Goal: Task Accomplishment & Management: Use online tool/utility

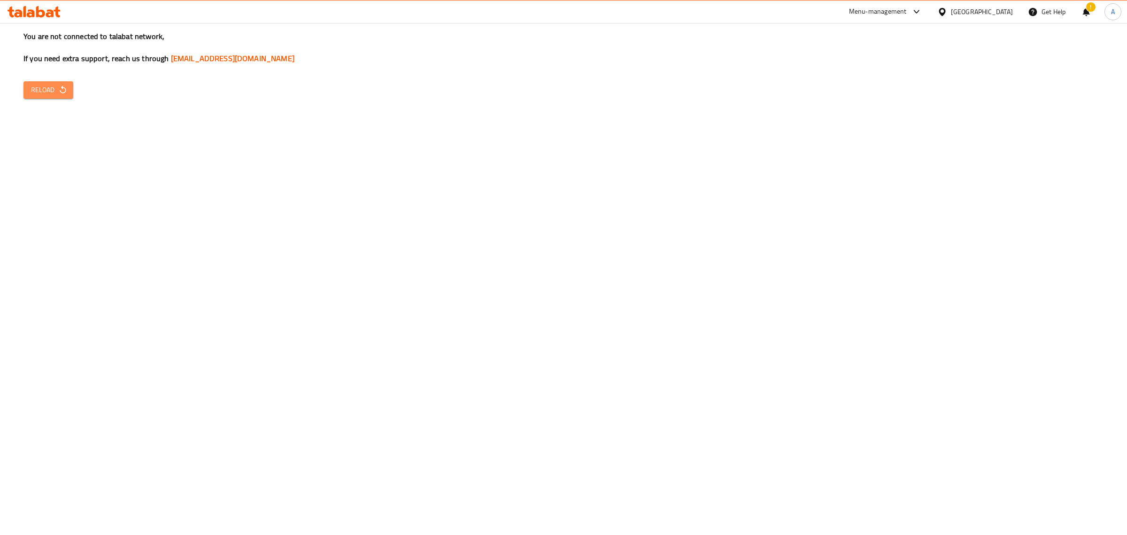
click at [53, 93] on span "Reload" at bounding box center [48, 90] width 35 height 12
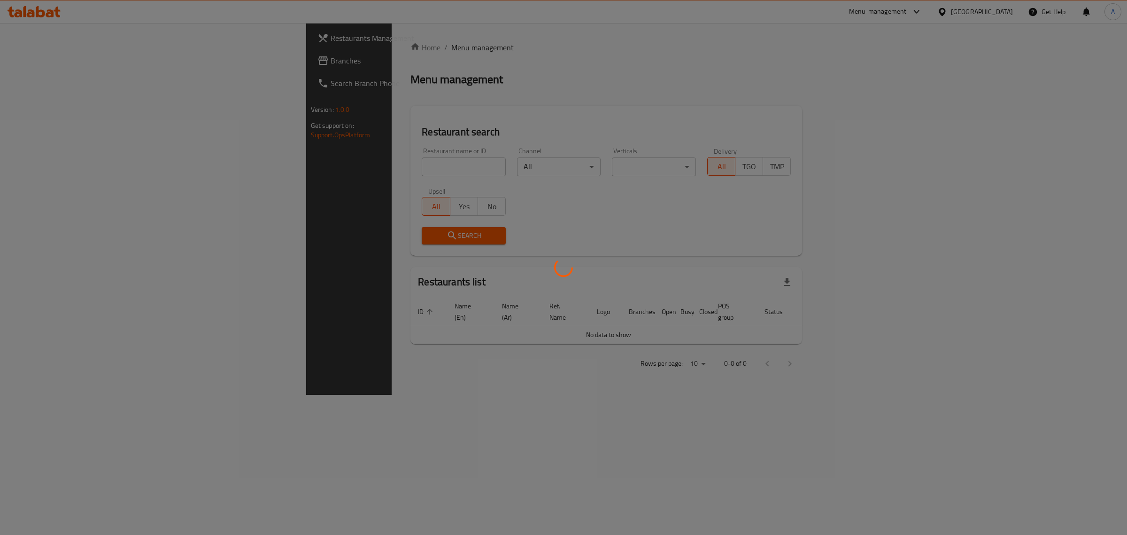
click at [362, 169] on div at bounding box center [563, 267] width 1127 height 535
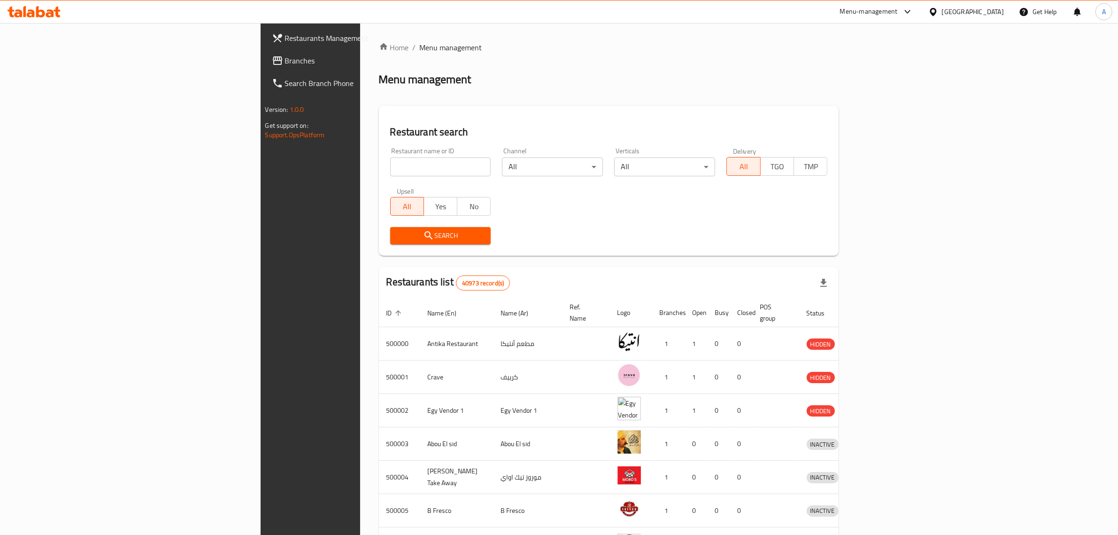
click at [390, 169] on input "search" at bounding box center [440, 166] width 101 height 19
drag, startPoint x: 362, startPoint y: 169, endPoint x: 153, endPoint y: 158, distance: 209.3
click at [261, 158] on div "Restaurants Management Branches Search Branch Phone Version: 1.0.0 Get support …" at bounding box center [560, 367] width 598 height 688
paste input "Sector Seventeen"
click button "Search" at bounding box center [440, 235] width 101 height 17
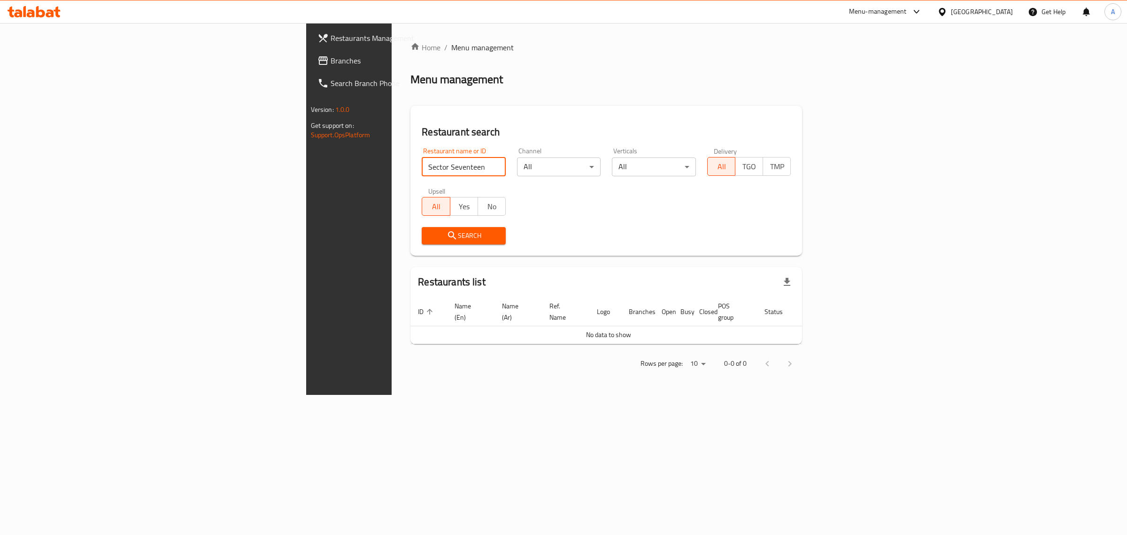
paste input "Villa Di [GEOGRAPHIC_DATA]"
type input "Villa Di [GEOGRAPHIC_DATA]"
click button "Search" at bounding box center [464, 235] width 84 height 17
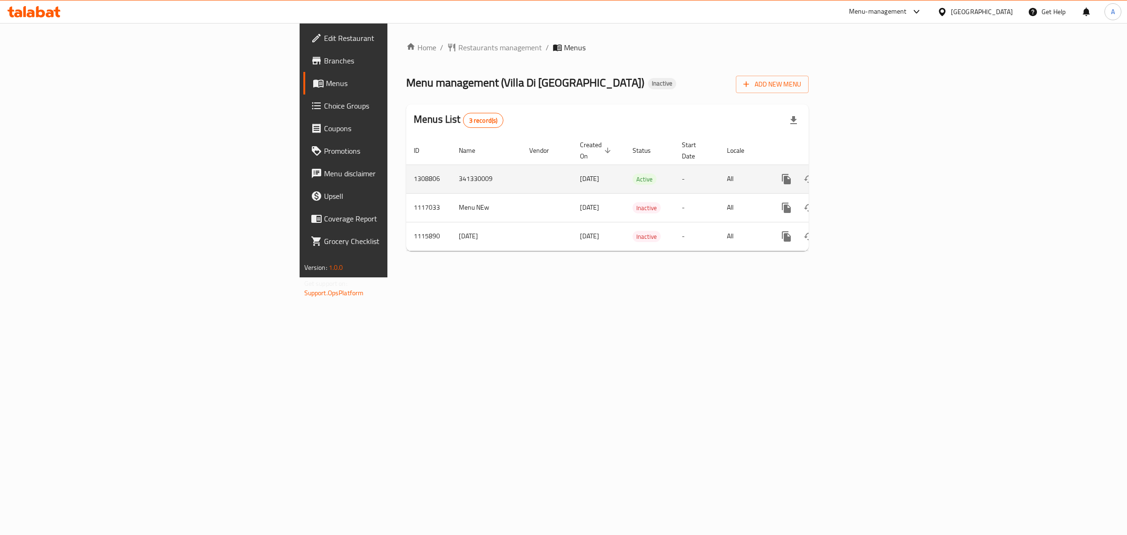
click at [860, 173] on icon "enhanced table" at bounding box center [854, 178] width 11 height 11
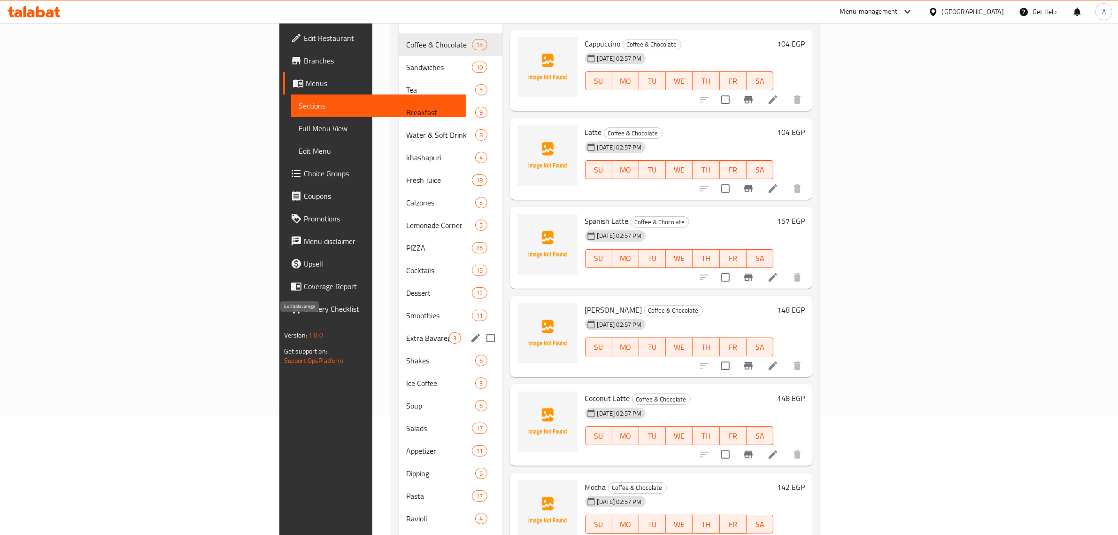
scroll to position [175, 0]
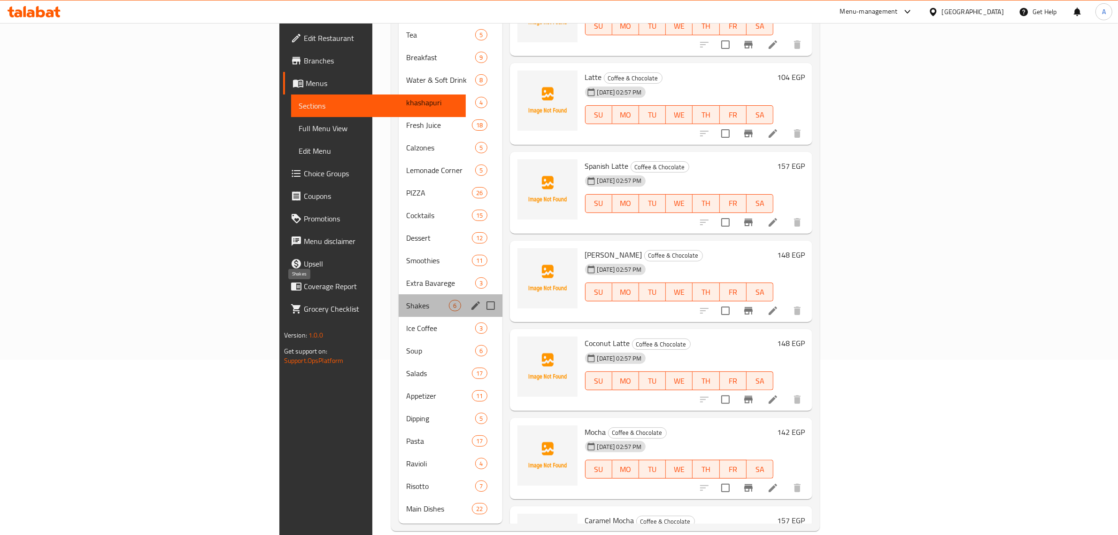
click at [406, 300] on span "Shakes" at bounding box center [427, 305] width 43 height 11
click at [406, 345] on span "Soup" at bounding box center [427, 350] width 43 height 11
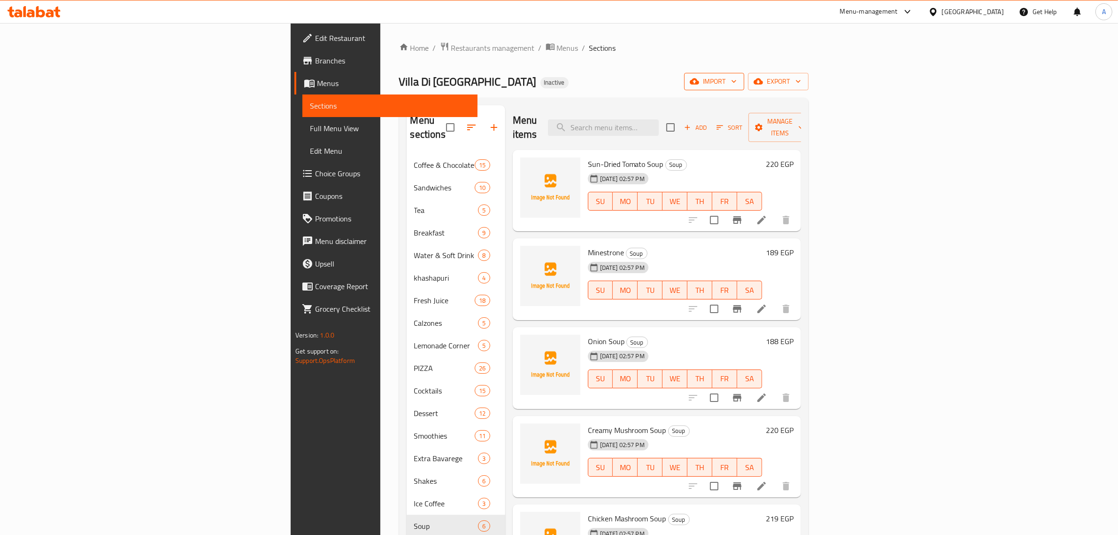
click at [745, 89] on button "import" at bounding box center [714, 81] width 60 height 17
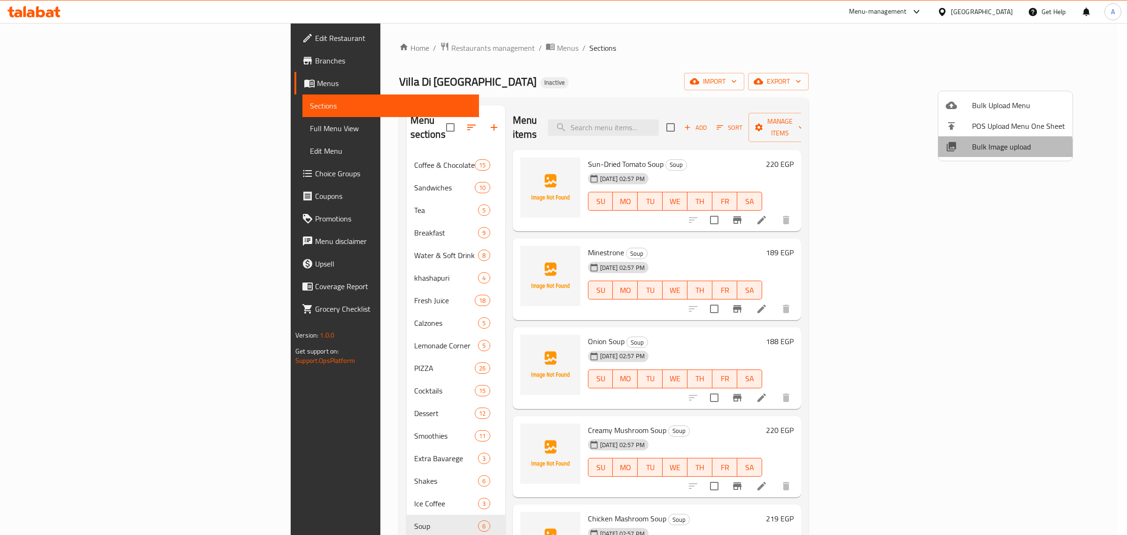
click at [996, 154] on li "Bulk Image upload" at bounding box center [1006, 146] width 134 height 21
